Goal: Navigation & Orientation: Find specific page/section

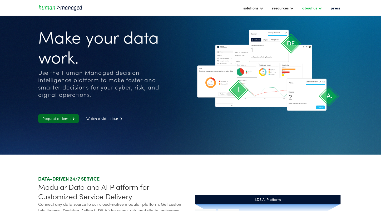
click at [321, 8] on div at bounding box center [320, 8] width 4 height 4
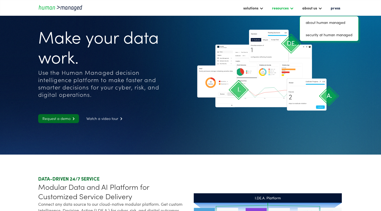
click at [292, 8] on div at bounding box center [291, 8] width 4 height 4
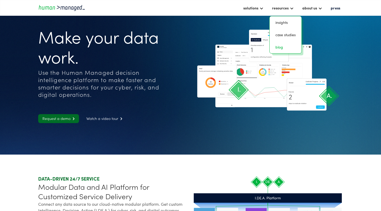
click at [282, 47] on link "blog" at bounding box center [285, 47] width 28 height 8
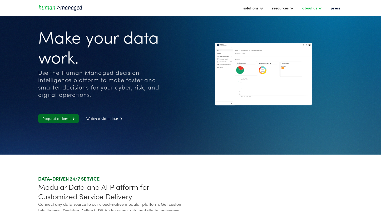
click at [312, 7] on div "about us" at bounding box center [309, 8] width 15 height 6
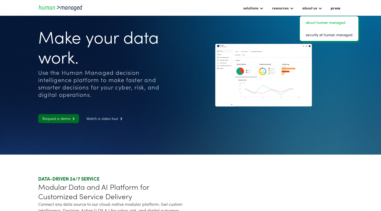
click at [318, 22] on link "about human managed" at bounding box center [329, 22] width 54 height 8
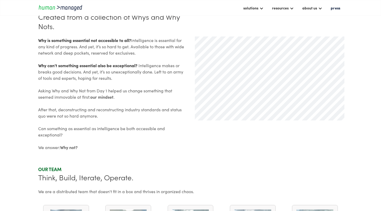
scroll to position [241, 0]
